Goal: Find specific page/section: Find specific page/section

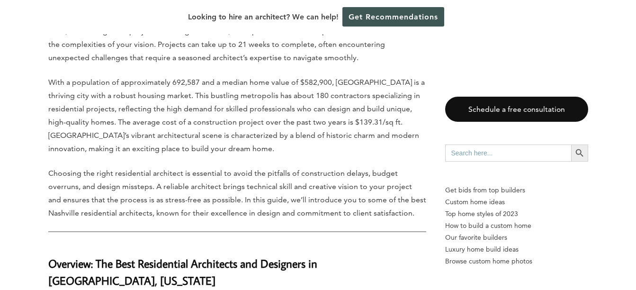
scroll to position [545, 0]
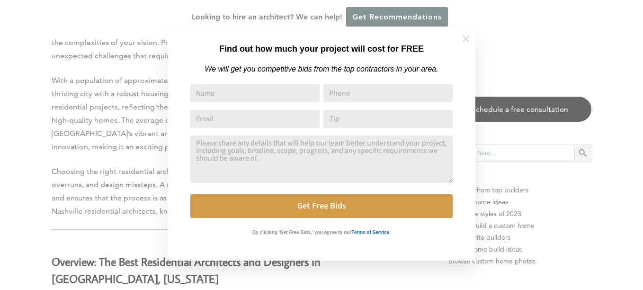
click at [467, 38] on icon at bounding box center [466, 39] width 7 height 7
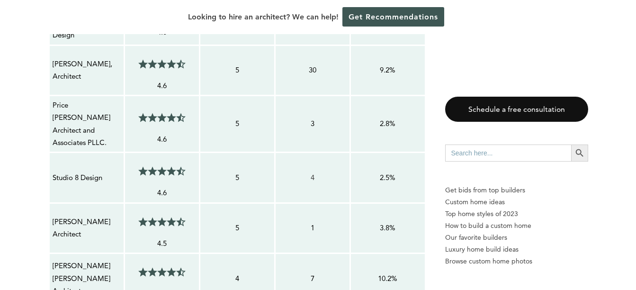
scroll to position [1296, 0]
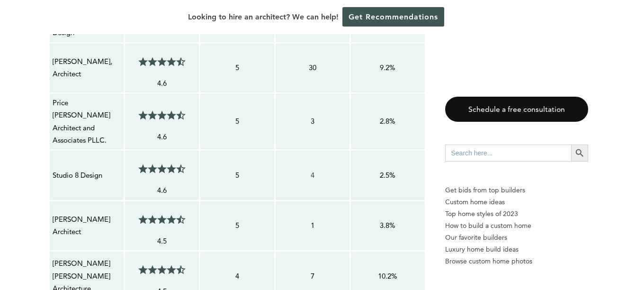
drag, startPoint x: 62, startPoint y: 134, endPoint x: 465, endPoint y: 43, distance: 413.3
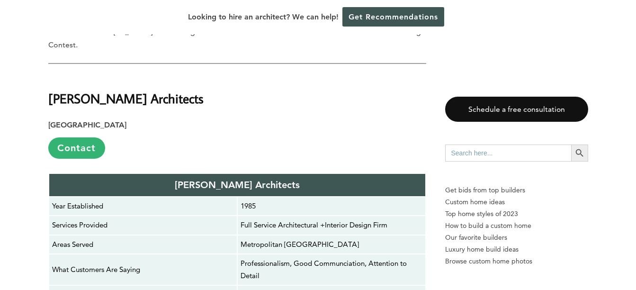
scroll to position [2501, 0]
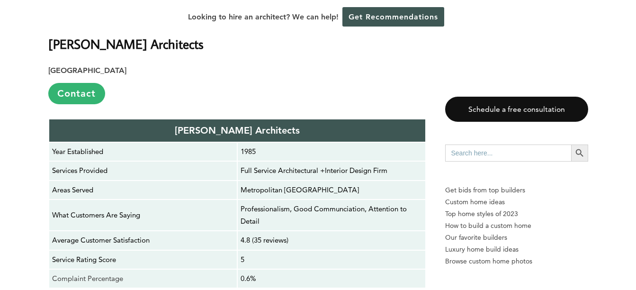
scroll to position [2534, 0]
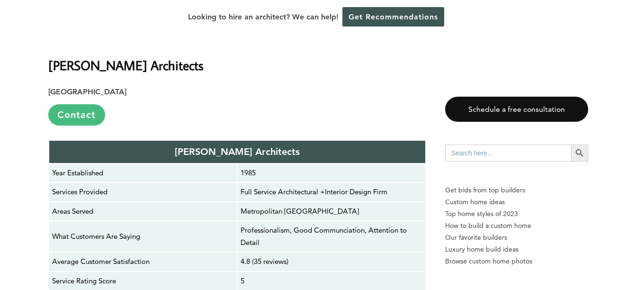
click at [70, 104] on link "Contact" at bounding box center [76, 114] width 57 height 21
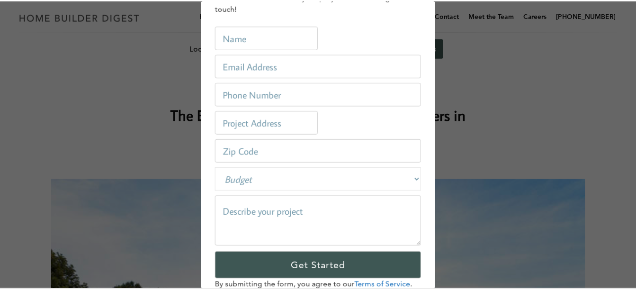
scroll to position [0, 0]
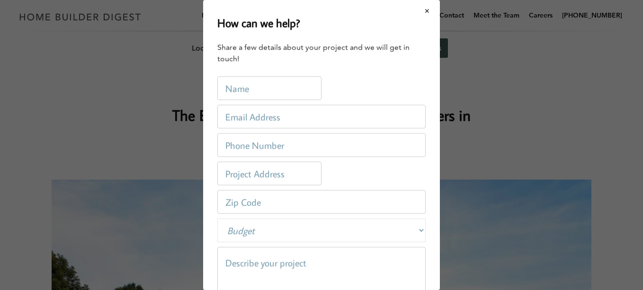
click at [418, 9] on button "Close modal" at bounding box center [427, 11] width 25 height 20
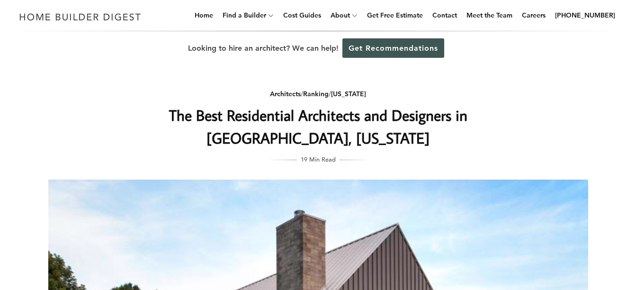
click at [418, 9] on link "Get Free Estimate" at bounding box center [394, 15] width 63 height 30
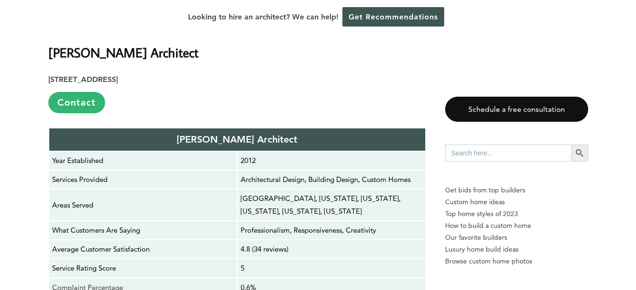
scroll to position [2071, 0]
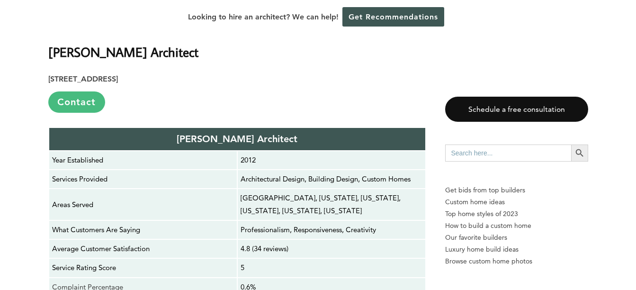
click at [82, 91] on link "Contact" at bounding box center [76, 101] width 57 height 21
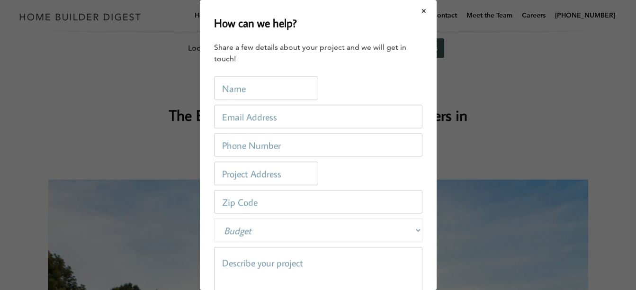
scroll to position [0, 0]
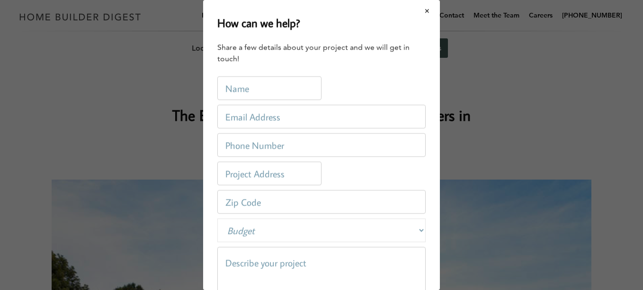
click at [421, 11] on button "Close modal" at bounding box center [427, 11] width 25 height 20
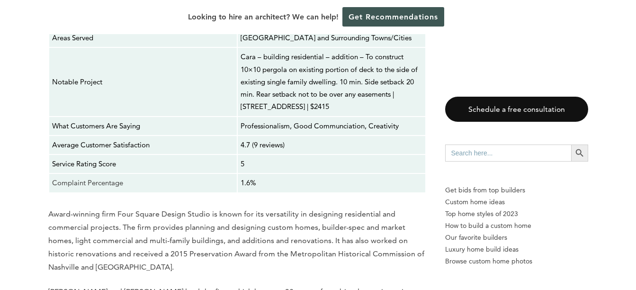
scroll to position [4154, 0]
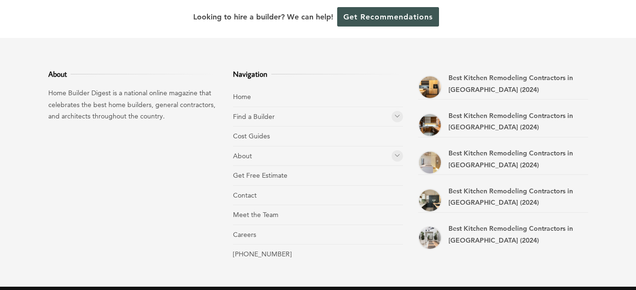
scroll to position [477, 0]
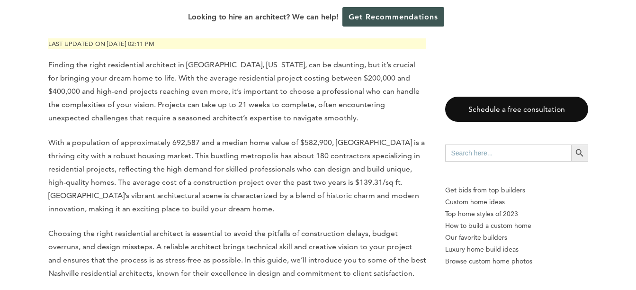
scroll to position [483, 0]
drag, startPoint x: 0, startPoint y: 0, endPoint x: 22, endPoint y: 100, distance: 102.3
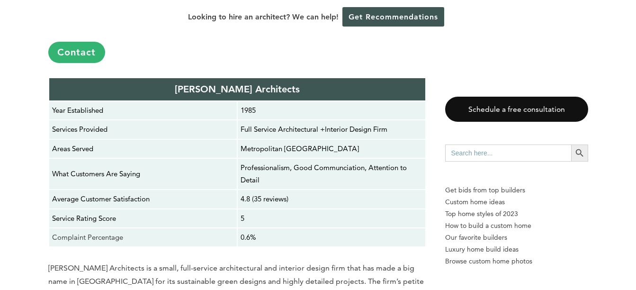
scroll to position [2596, 0]
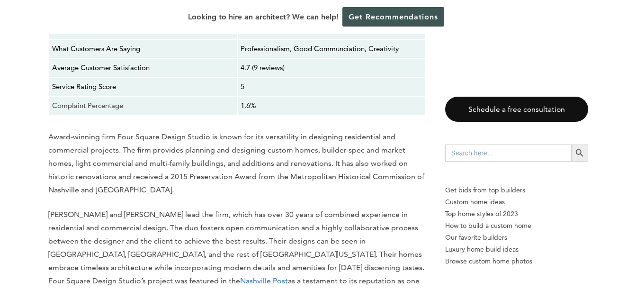
scroll to position [4225, 0]
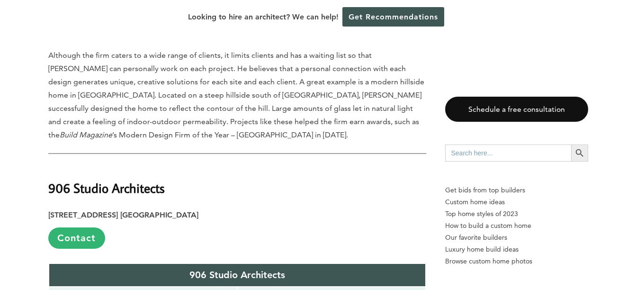
scroll to position [4918, 0]
